Goal: Check status: Check status

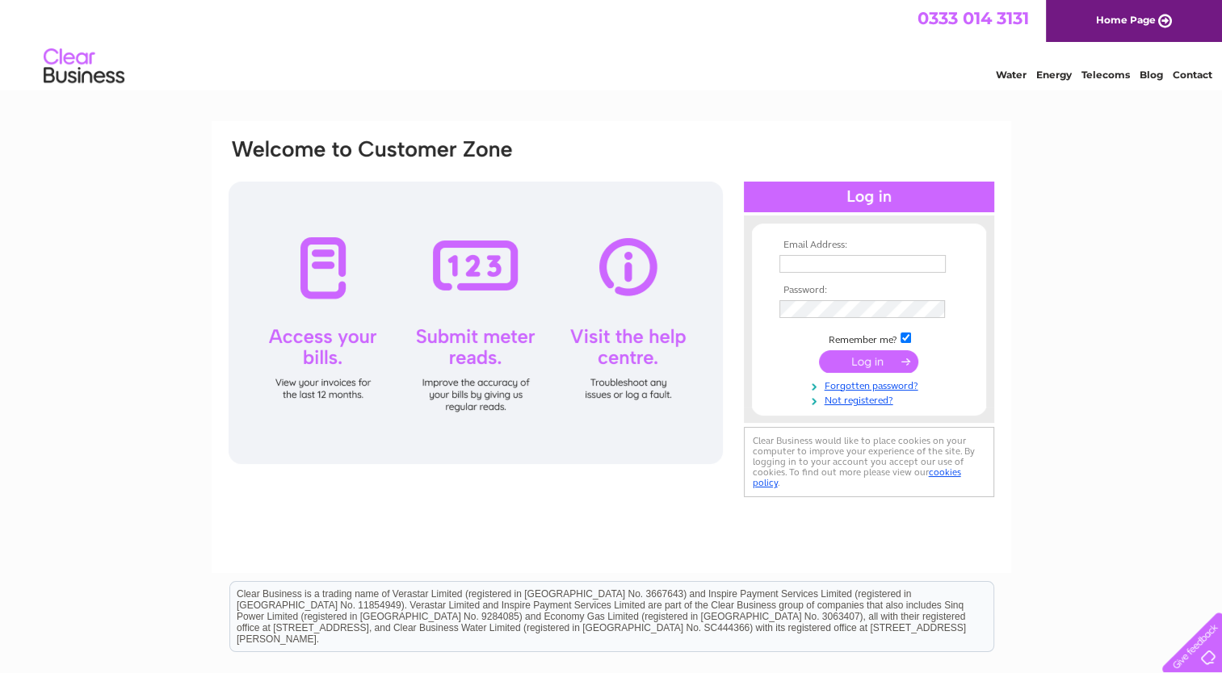
type input "tracey.hart@loadpoint.co.uk"
click at [833, 357] on input "submit" at bounding box center [868, 361] width 99 height 23
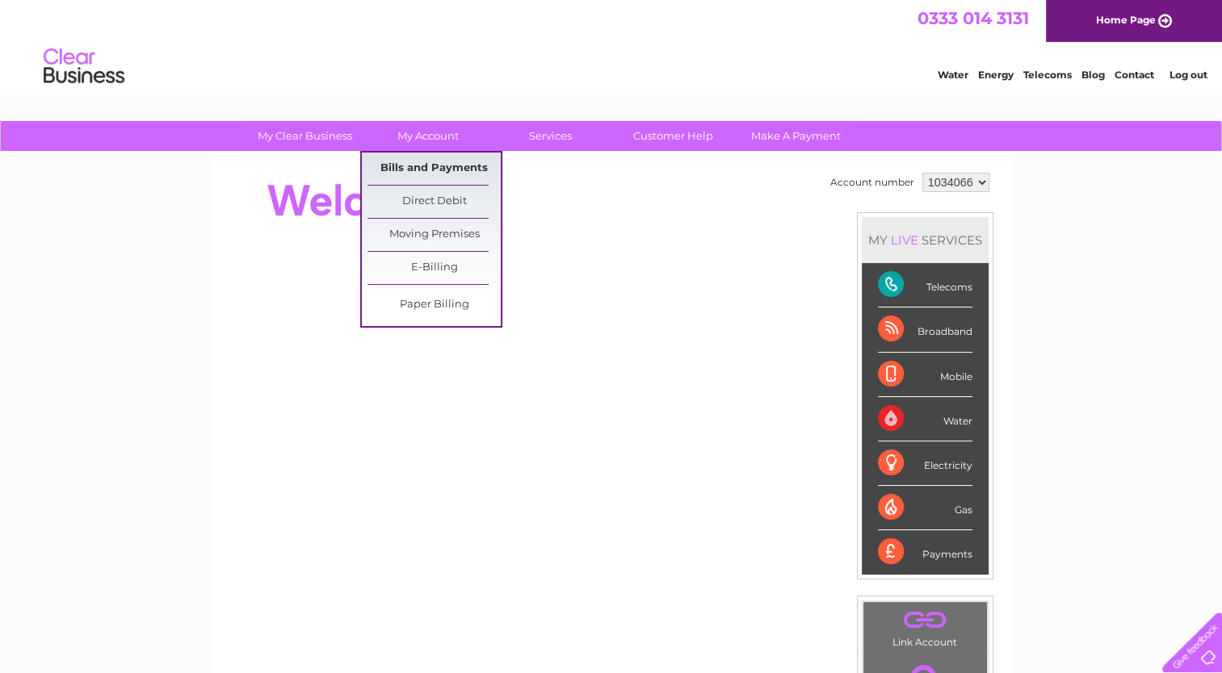
click at [420, 157] on link "Bills and Payments" at bounding box center [433, 169] width 133 height 32
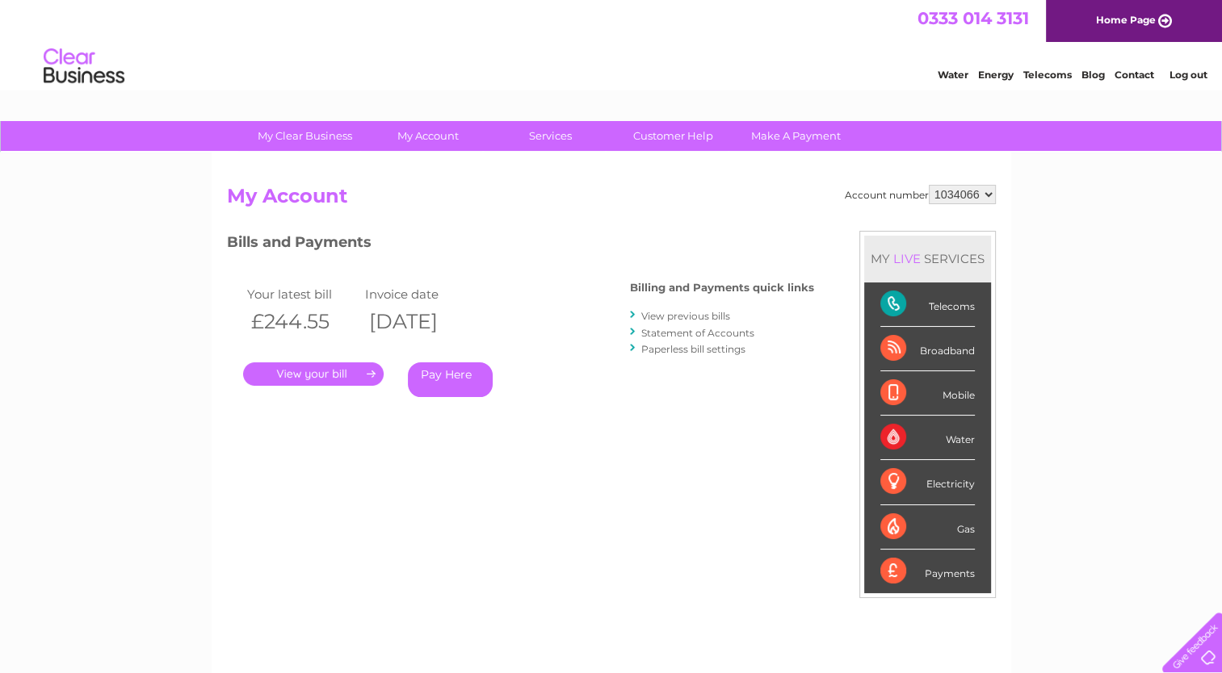
click at [323, 368] on link "." at bounding box center [313, 374] width 141 height 23
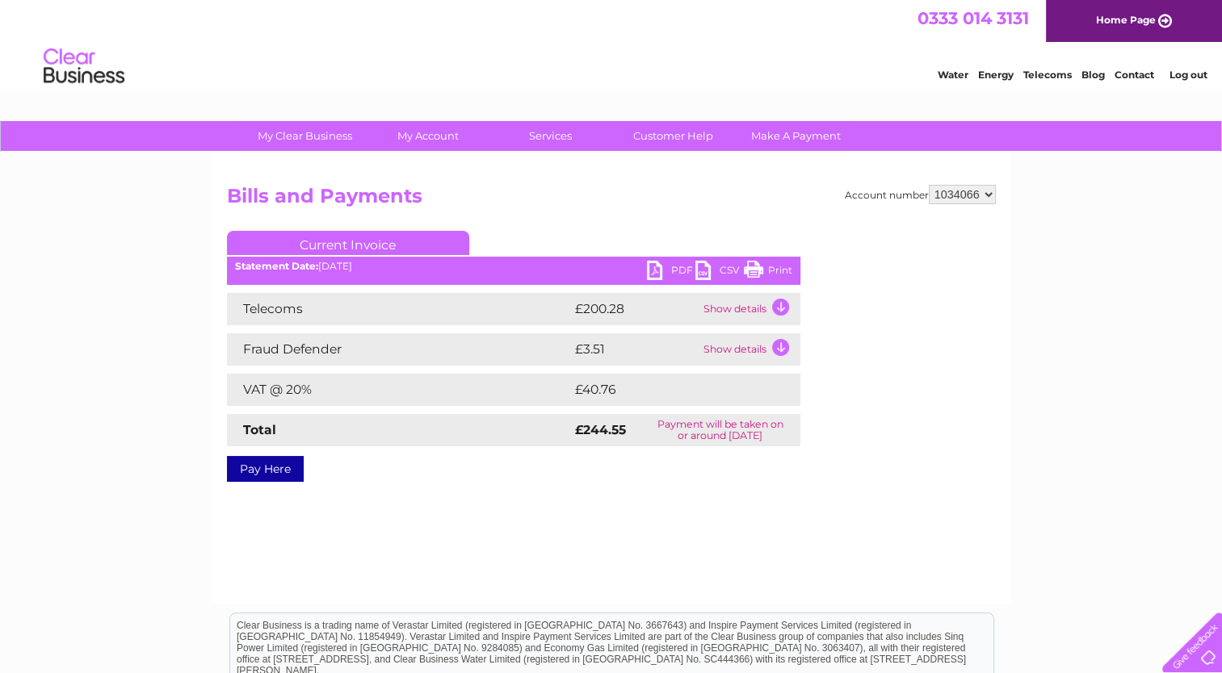
click at [655, 274] on link "PDF" at bounding box center [671, 272] width 48 height 23
